Goal: Information Seeking & Learning: Learn about a topic

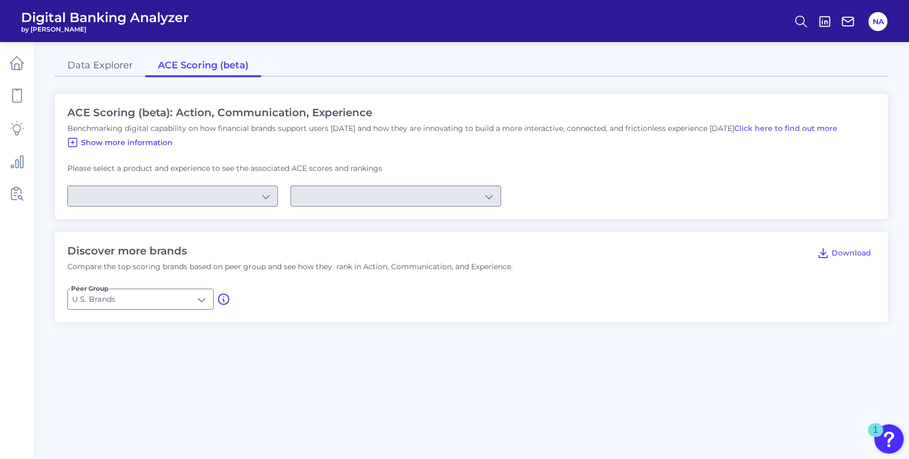
type input "Checking / Current Account"
type input "Mobile Servicing"
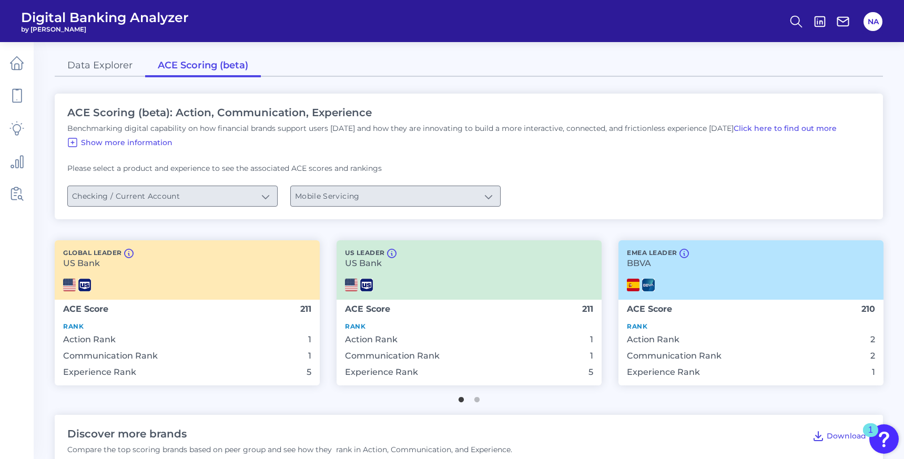
click at [229, 184] on form "Please select a product and experience to see the associated ACE scores and ran…" at bounding box center [469, 185] width 805 height 43
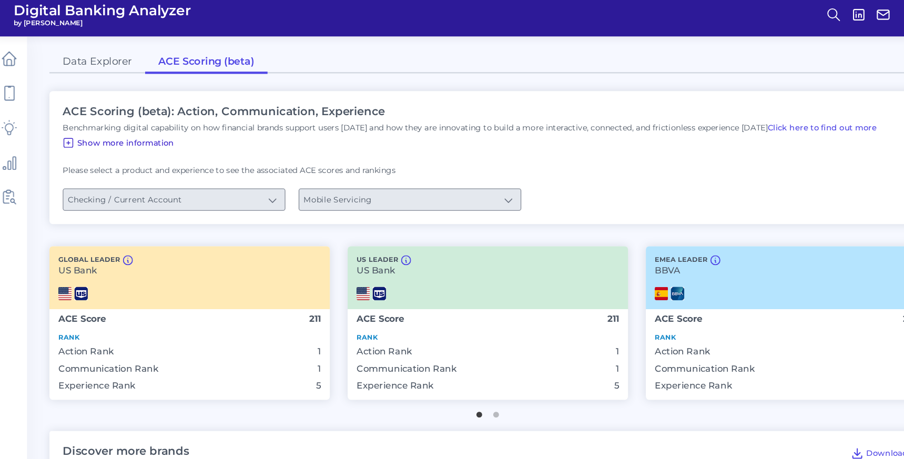
click at [146, 140] on span "Show more information" at bounding box center [127, 142] width 92 height 9
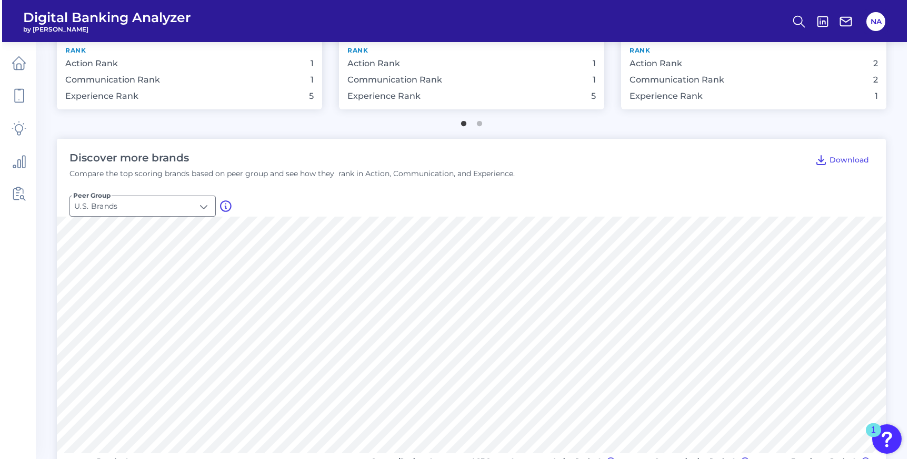
scroll to position [592, 0]
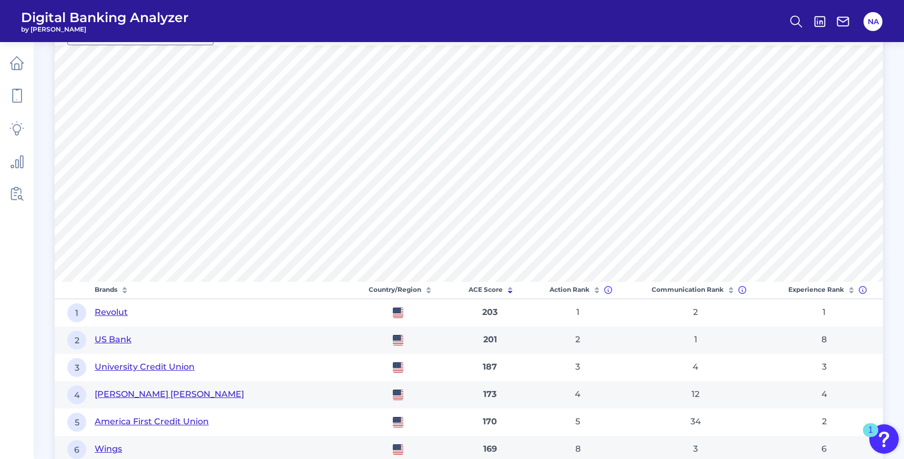
click at [118, 311] on button "Revolut" at bounding box center [111, 313] width 33 height 12
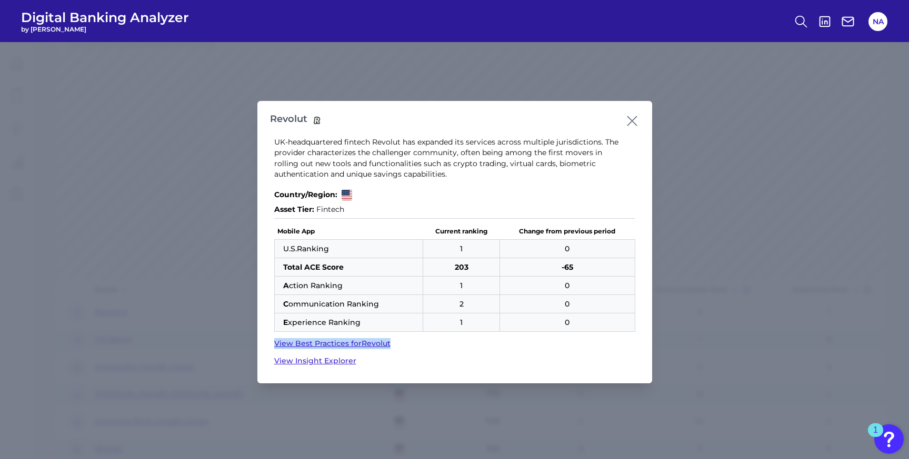
click at [346, 346] on link "View Best Practices for Revolut" at bounding box center [454, 343] width 361 height 11
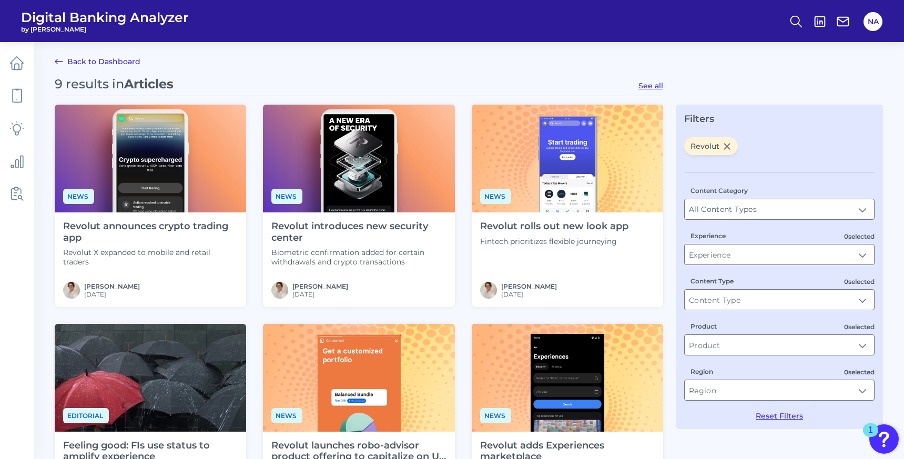
click at [65, 61] on link "Back to Dashboard" at bounding box center [98, 61] width 86 height 13
